Goal: Task Accomplishment & Management: Use online tool/utility

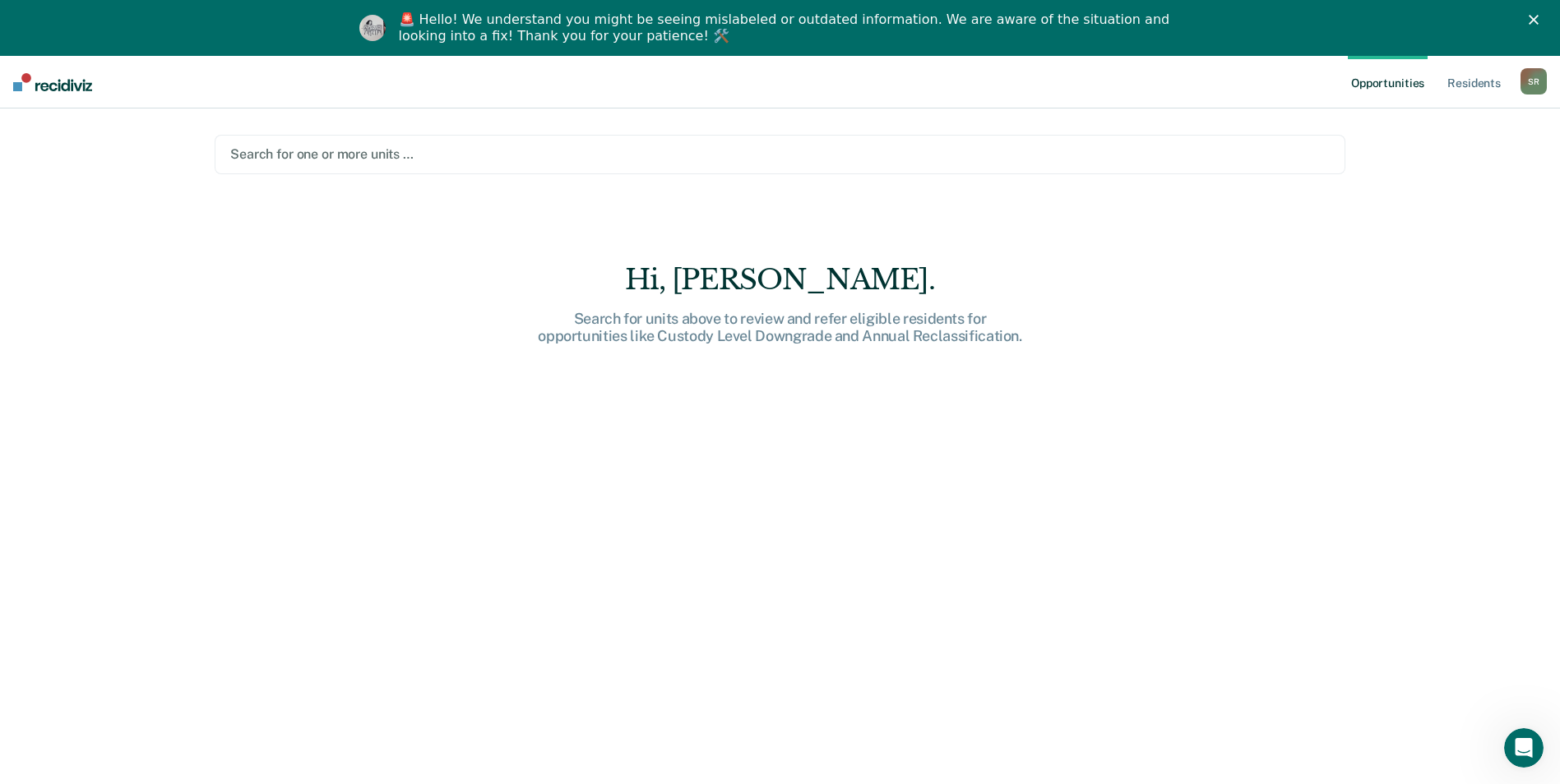
click at [423, 155] on div at bounding box center [780, 153] width 1099 height 19
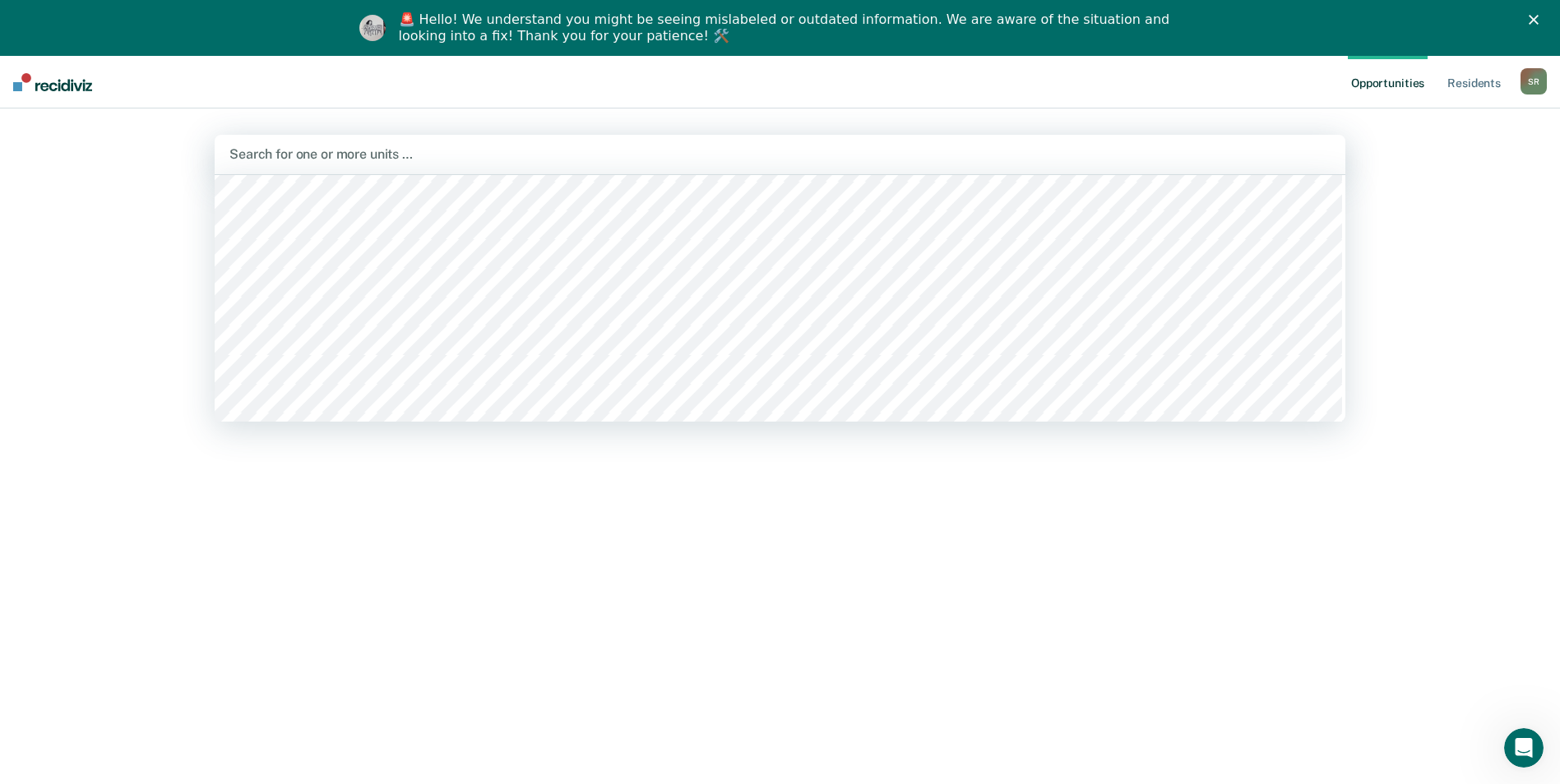
scroll to position [10847, 0]
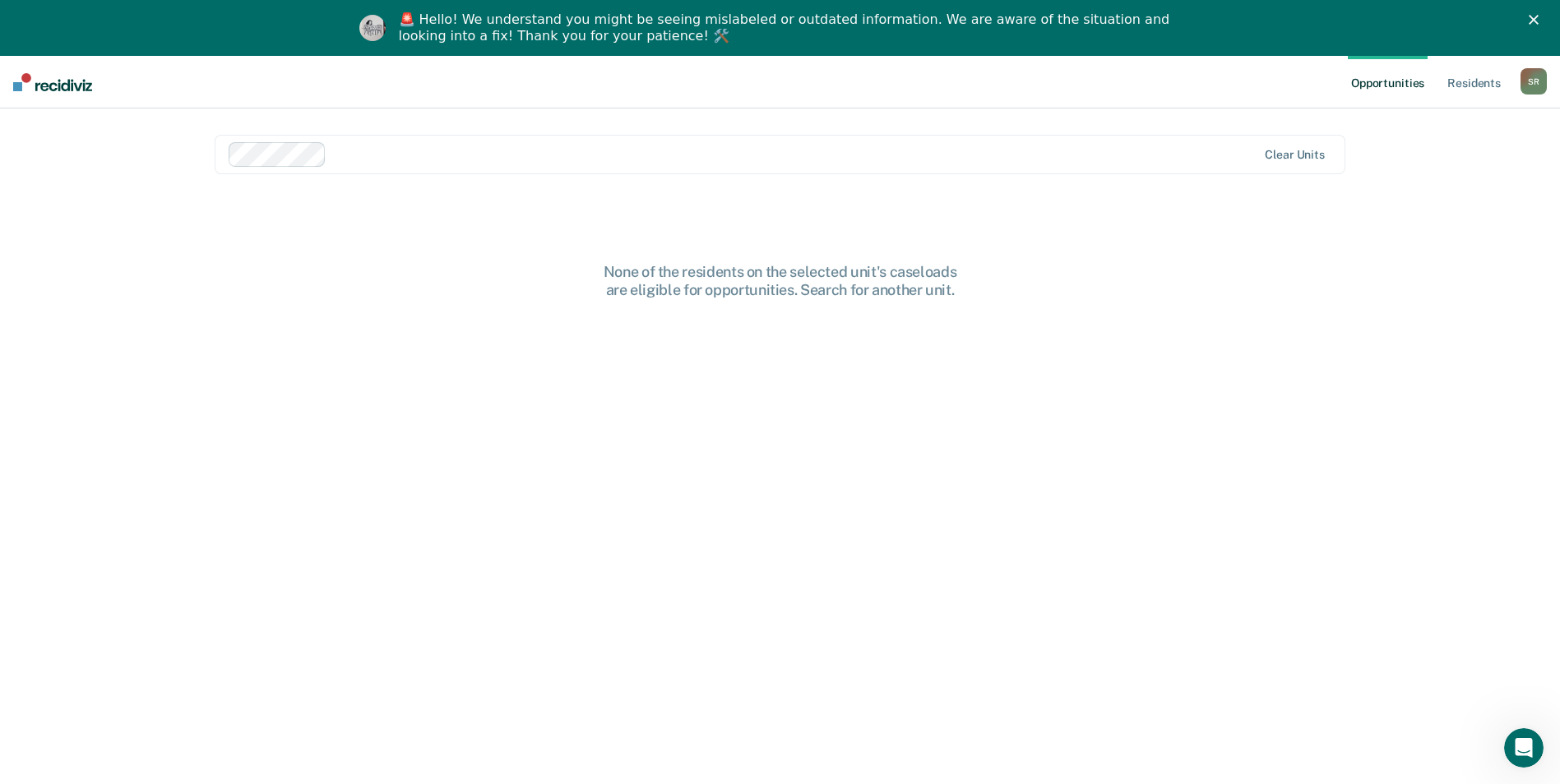
click at [356, 161] on div at bounding box center [794, 153] width 924 height 19
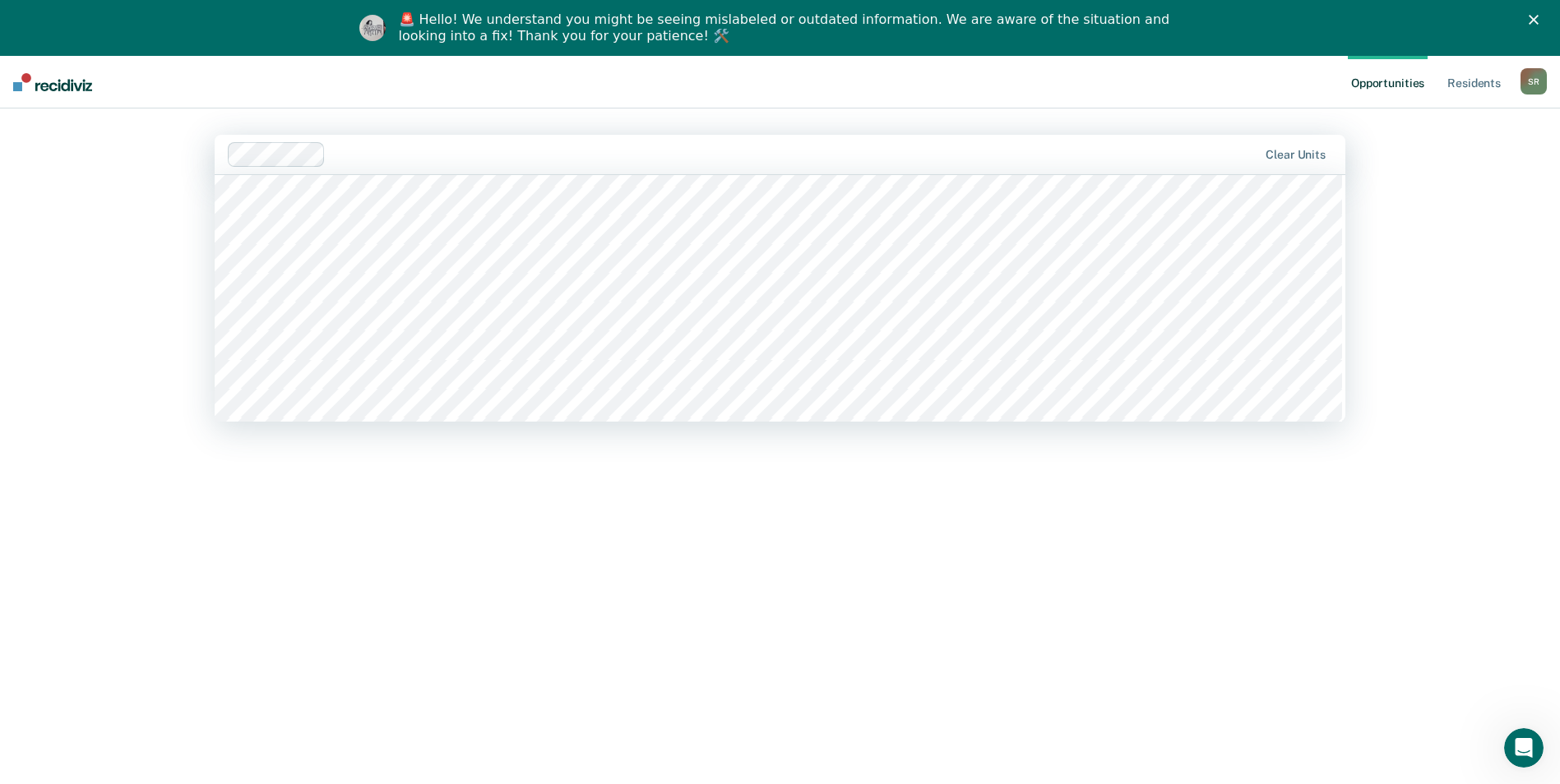
scroll to position [657, 0]
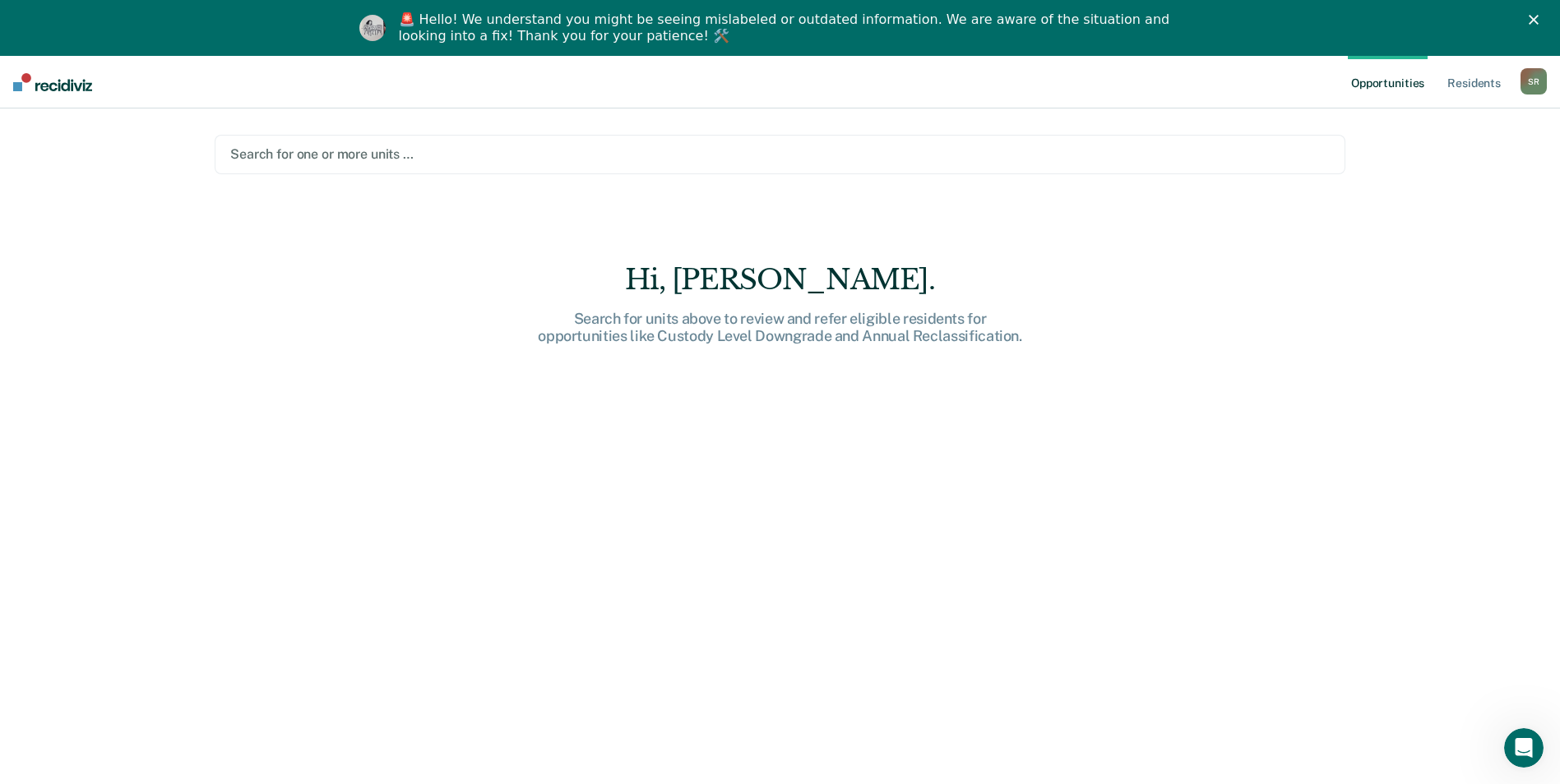
click at [388, 153] on div at bounding box center [780, 153] width 1099 height 19
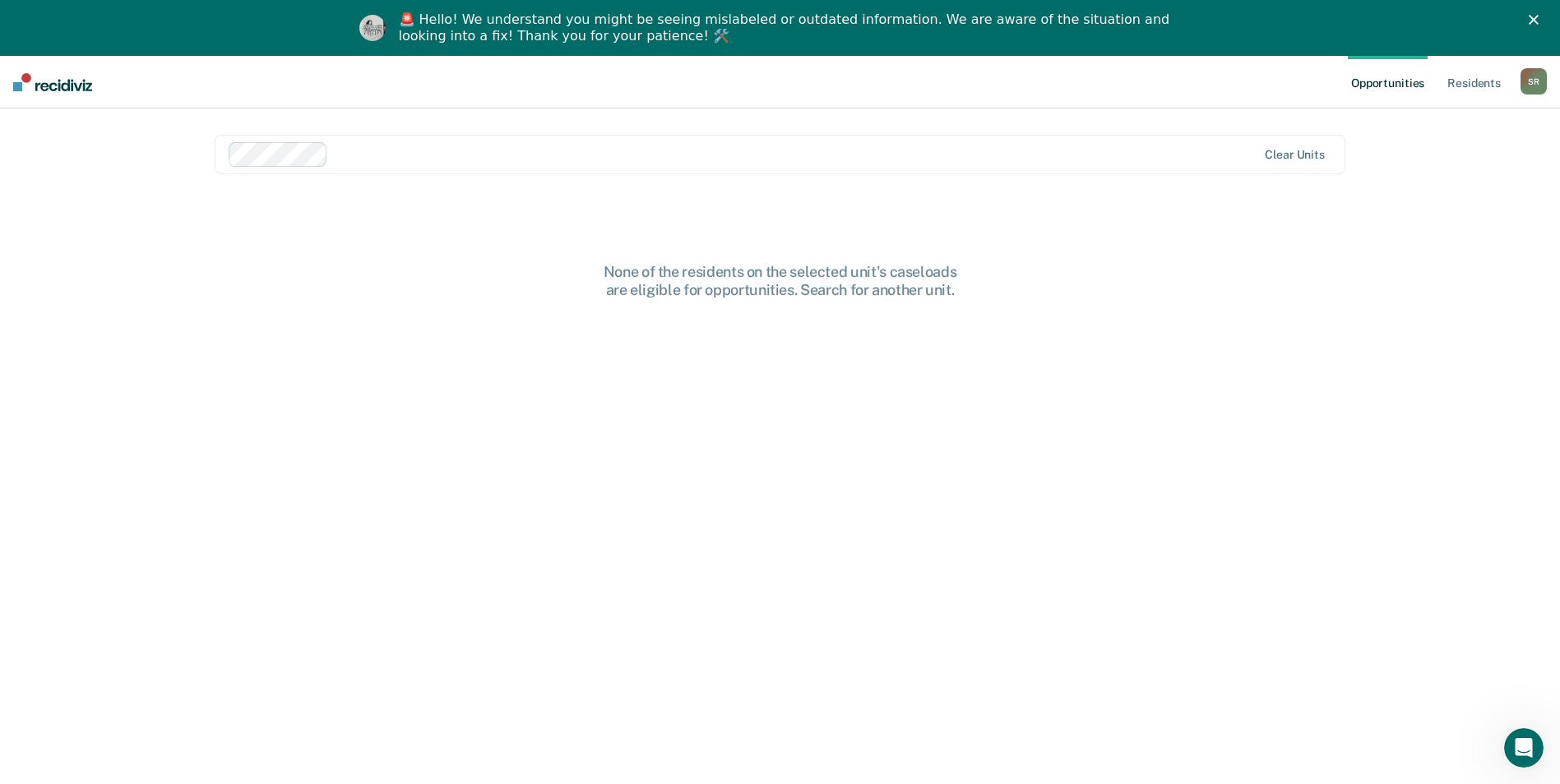
click at [1152, 318] on div "None of the residents on the selected unit's caseloads are eligible for opportu…" at bounding box center [779, 563] width 1130 height 600
